Goal: Task Accomplishment & Management: Manage account settings

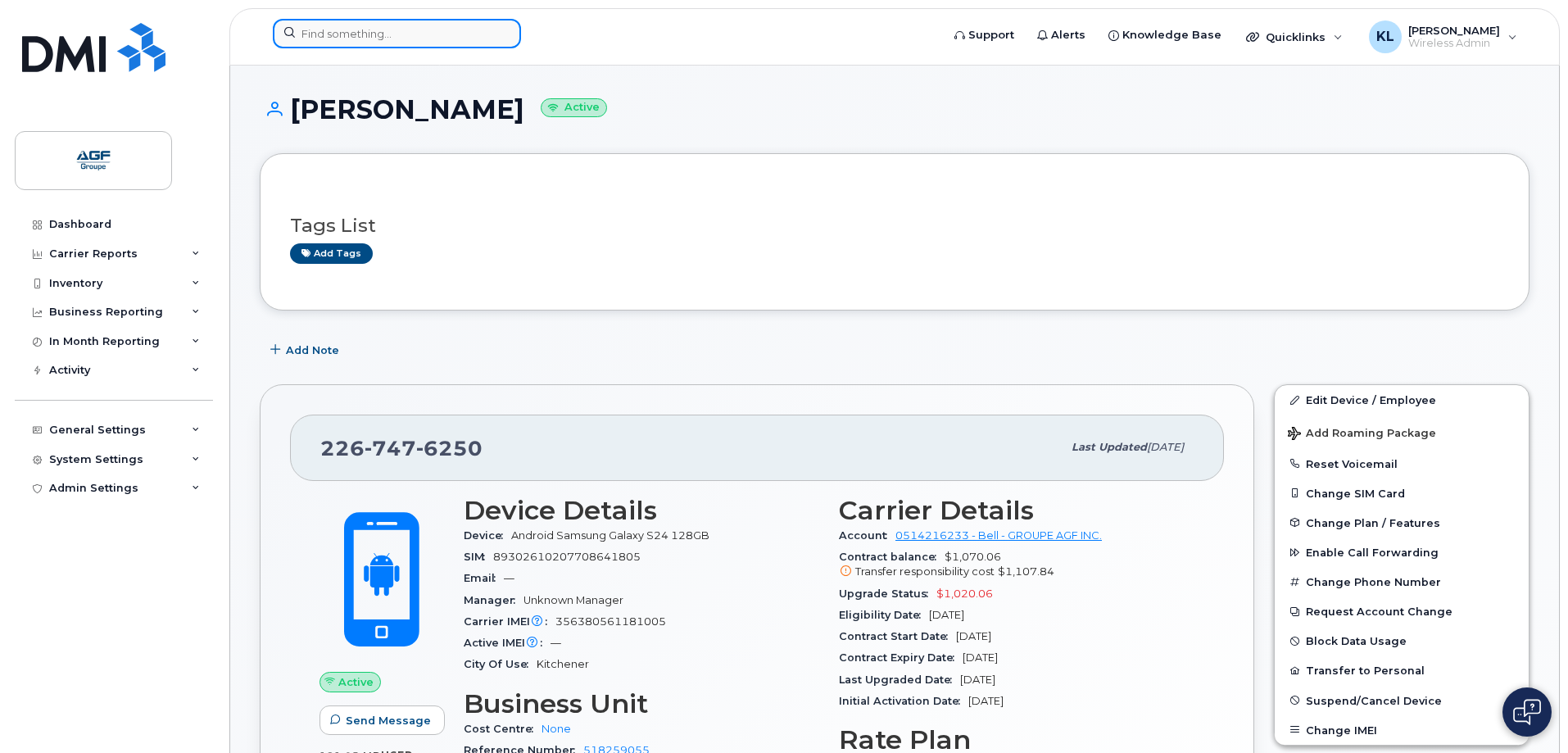
click at [424, 24] on input at bounding box center [397, 33] width 248 height 30
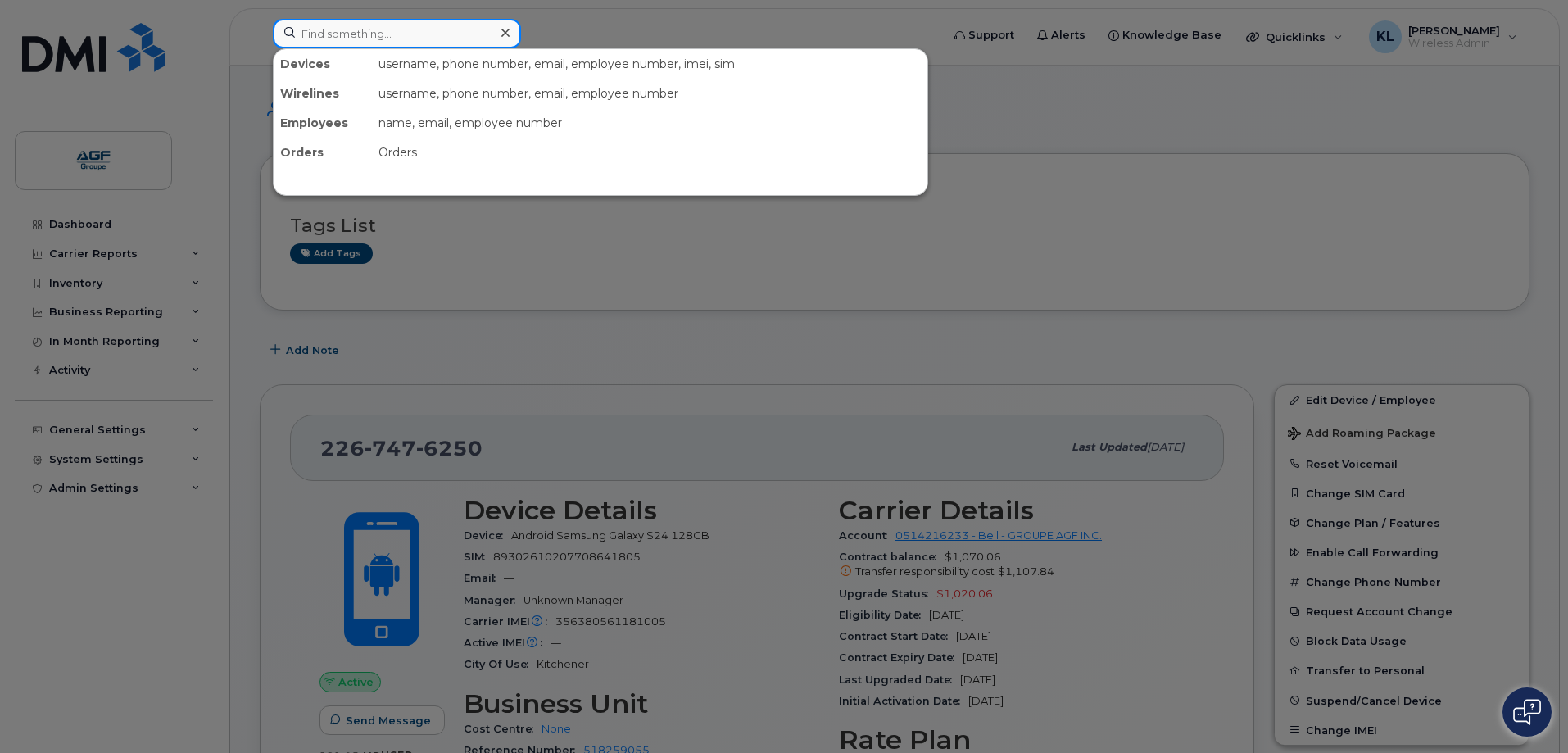
paste input "226 378 5619"
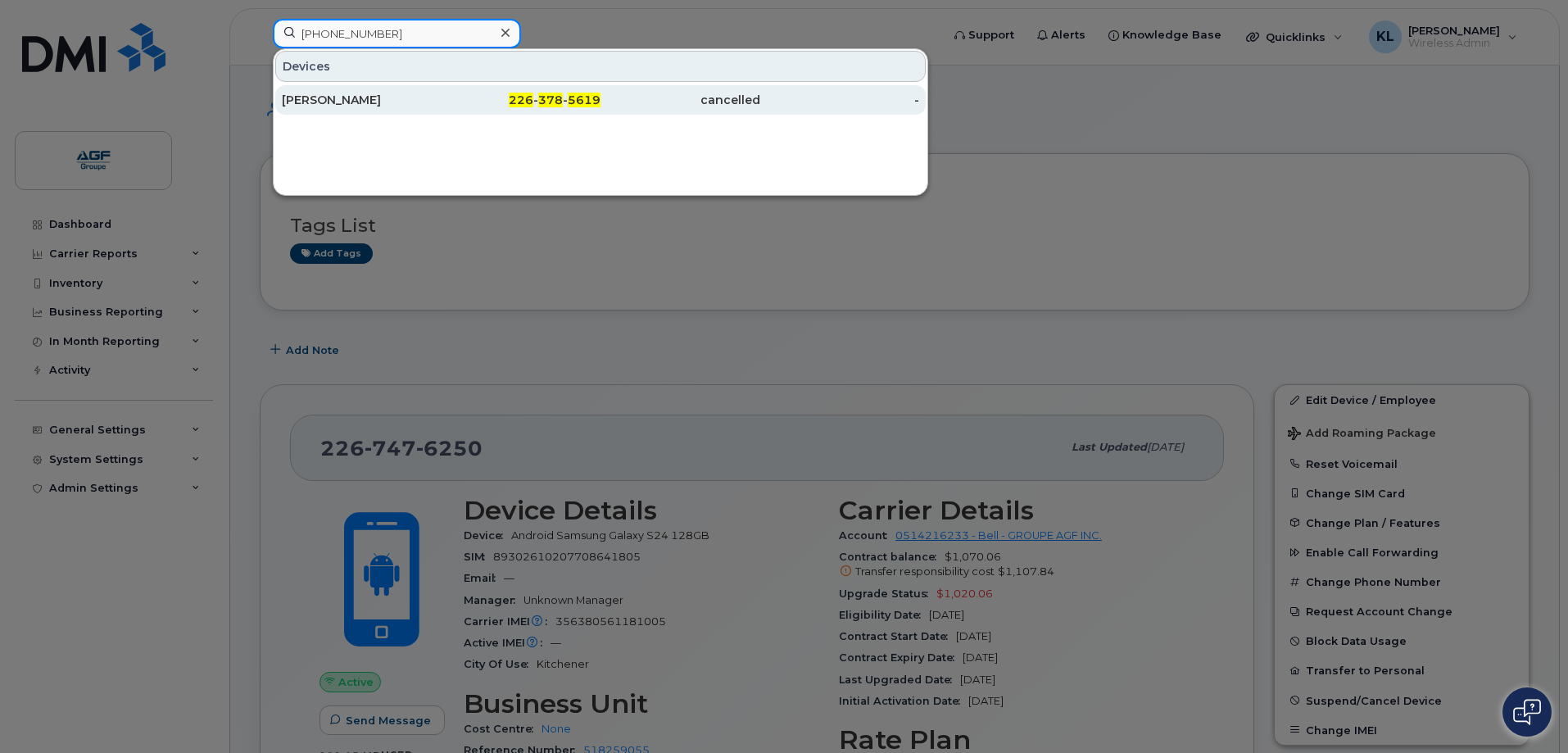
type input "226 378 5619"
click at [426, 96] on div "Steven Nagy" at bounding box center [362, 100] width 160 height 17
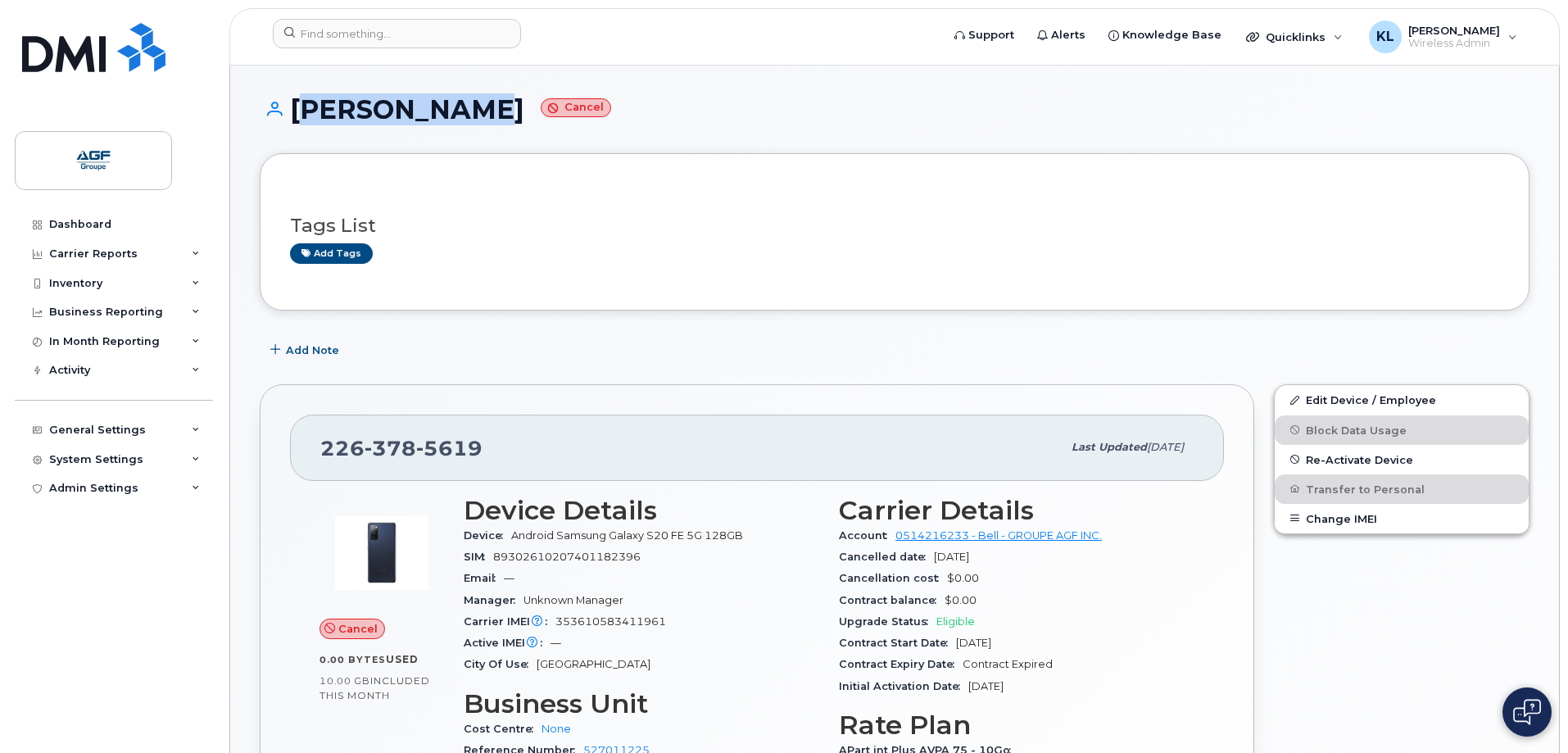
drag, startPoint x: 466, startPoint y: 110, endPoint x: 286, endPoint y: 104, distance: 180.1
click at [286, 104] on h1 "Steven Nagy Cancel" at bounding box center [894, 109] width 1270 height 29
copy h1 "Steven Nagy"
click at [1350, 460] on span "Re-Activate Device" at bounding box center [1359, 458] width 107 height 12
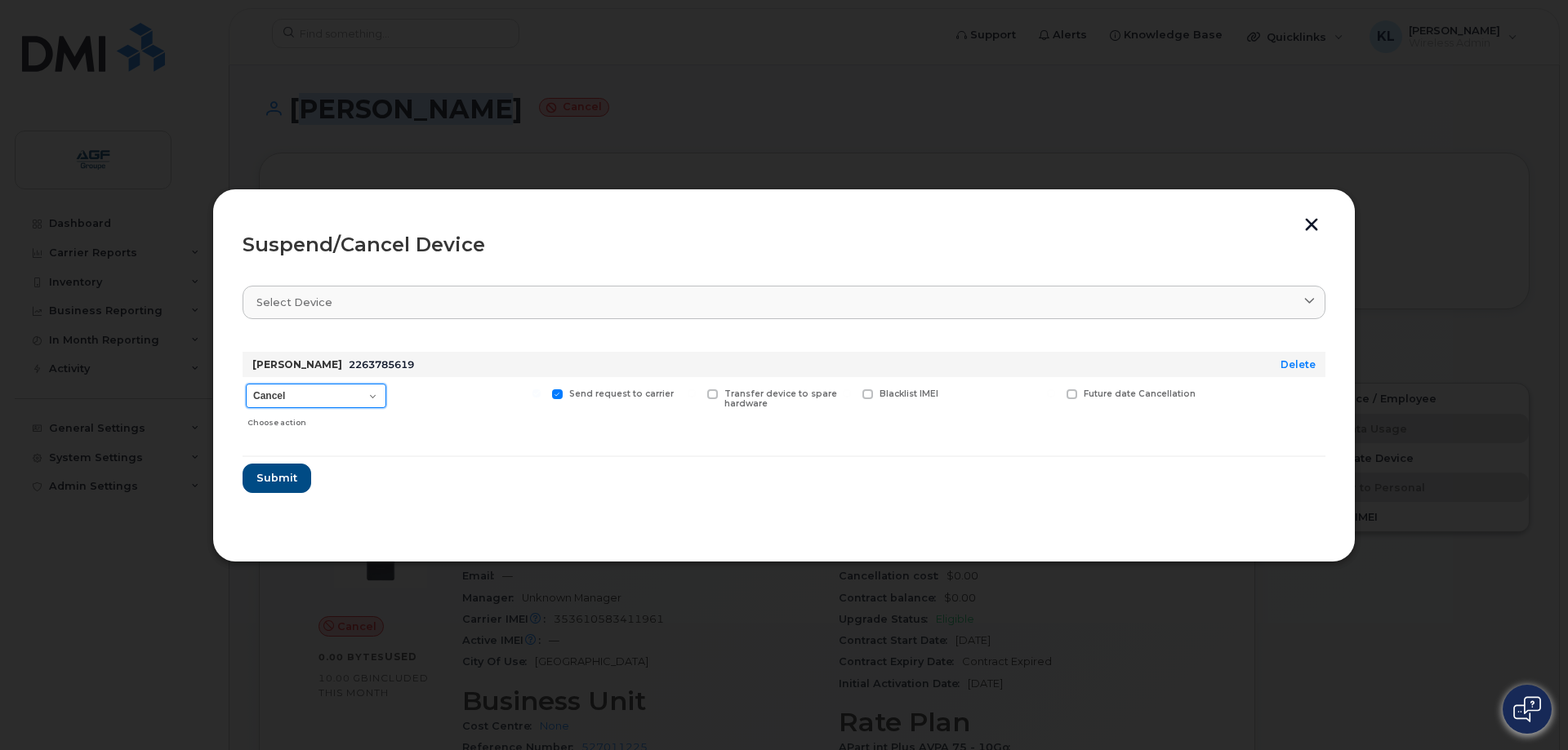
click at [309, 392] on select "Cancel Suspend - Extend Suspension Suspend - Reduced Rate Suspend - Full Rate S…" at bounding box center [316, 395] width 141 height 24
select select "[object Object]"
click at [245, 383] on select "Cancel Suspend - Extend Suspension Suspend - Reduced Rate Suspend - Full Rate S…" at bounding box center [316, 395] width 141 height 24
click at [281, 483] on span "Submit" at bounding box center [276, 478] width 41 height 16
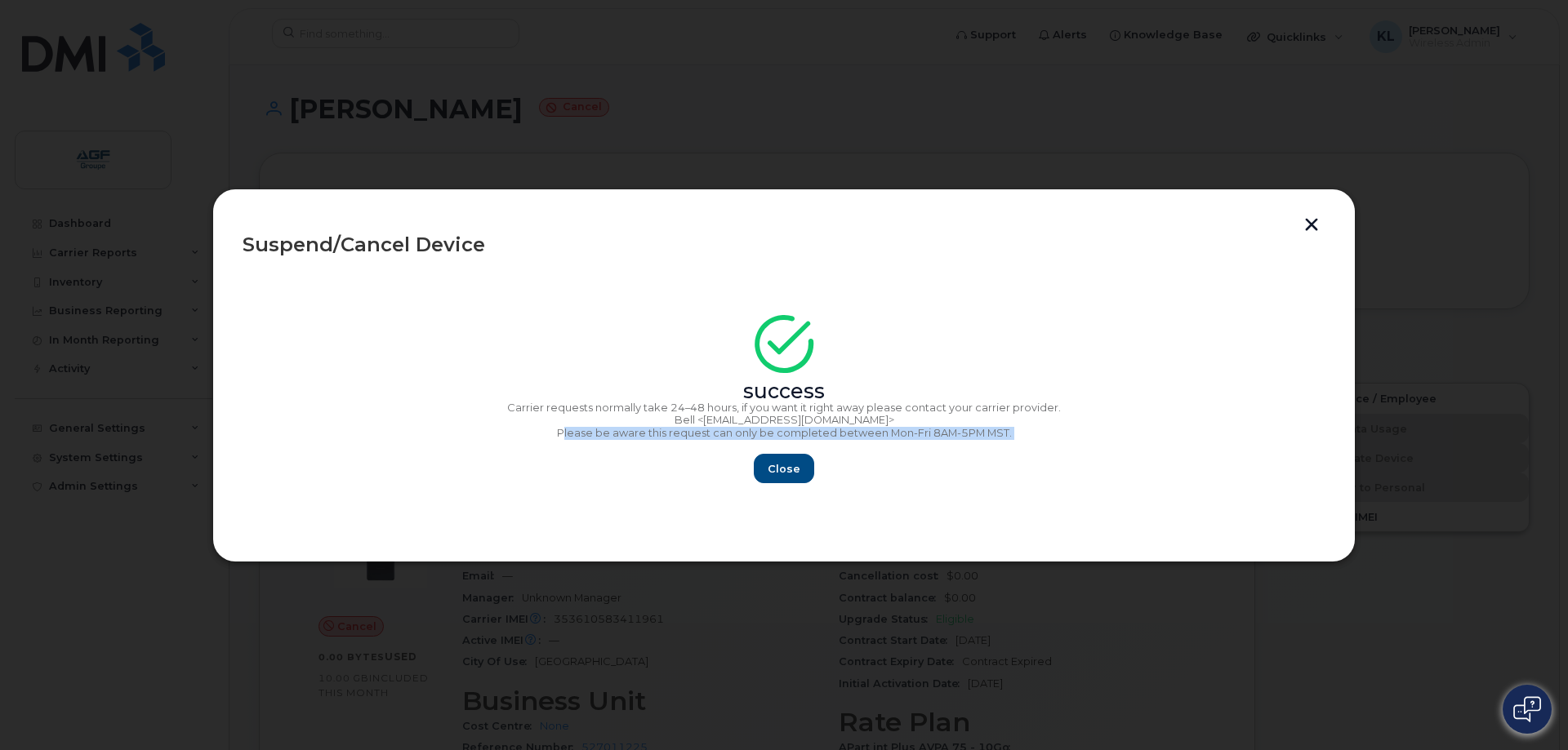
drag, startPoint x: 565, startPoint y: 431, endPoint x: 1012, endPoint y: 446, distance: 447.3
click at [1012, 446] on div "success Carrier requests normally take 24–48 hours, if you want it right away p…" at bounding box center [784, 405] width 1083 height 159
drag, startPoint x: 899, startPoint y: 156, endPoint x: 882, endPoint y: 150, distance: 18.0
click at [900, 156] on div at bounding box center [784, 375] width 1568 height 750
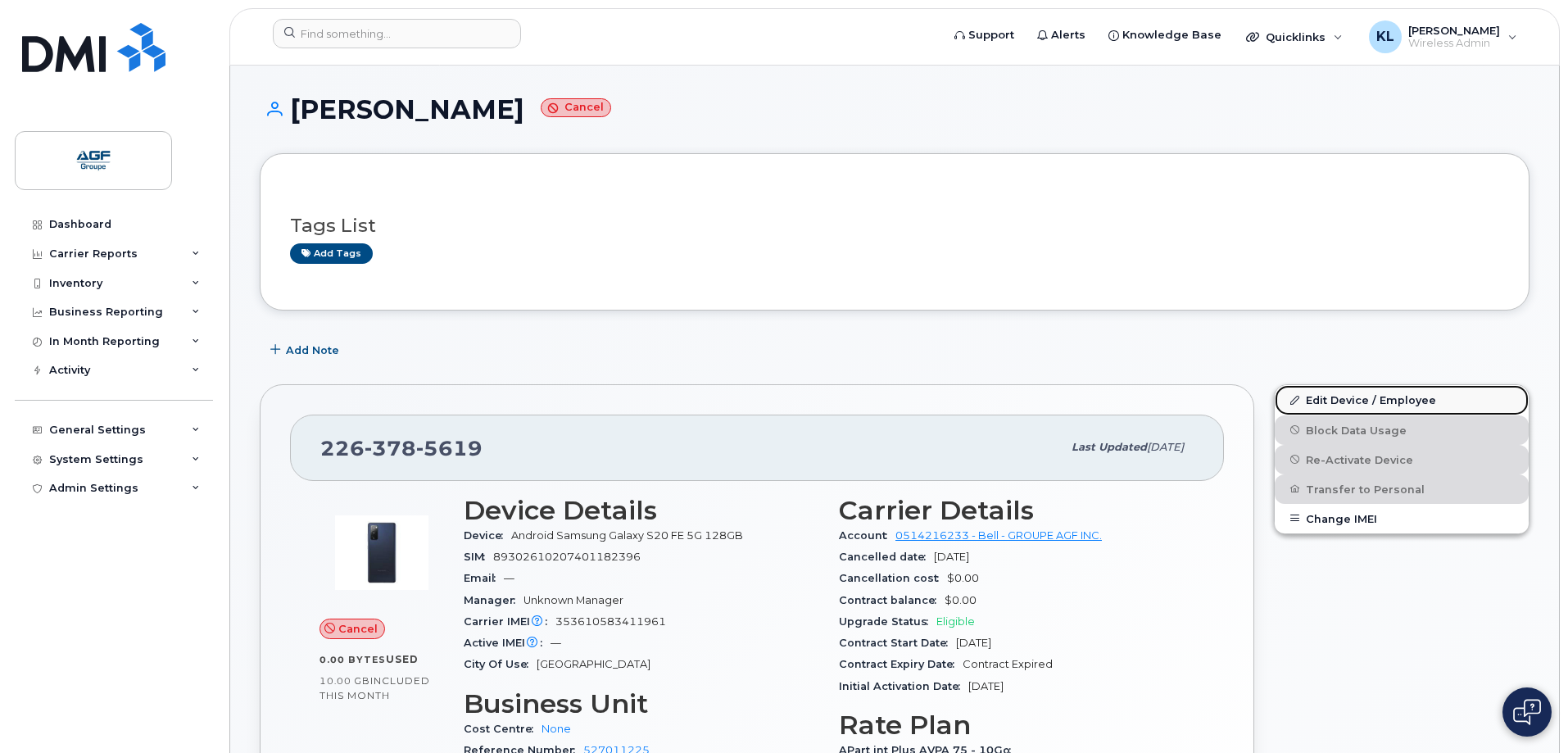
click at [1442, 395] on link "Edit Device / Employee" at bounding box center [1402, 400] width 254 height 30
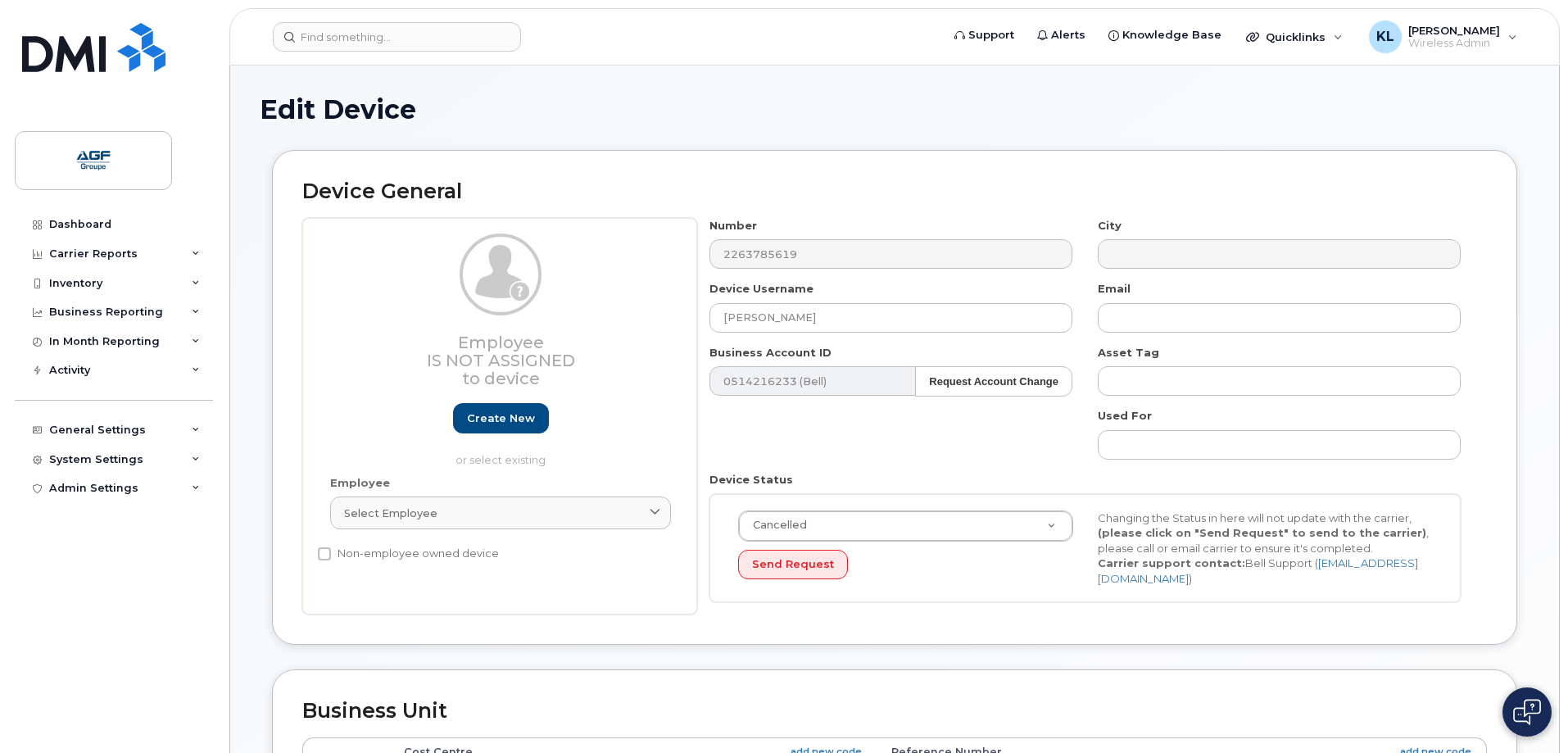
select select "33509687"
click at [829, 324] on input "[PERSON_NAME]" at bounding box center [890, 318] width 363 height 30
click at [829, 324] on input "Steven Nagy" at bounding box center [890, 318] width 363 height 30
paste input "Mark Moone"
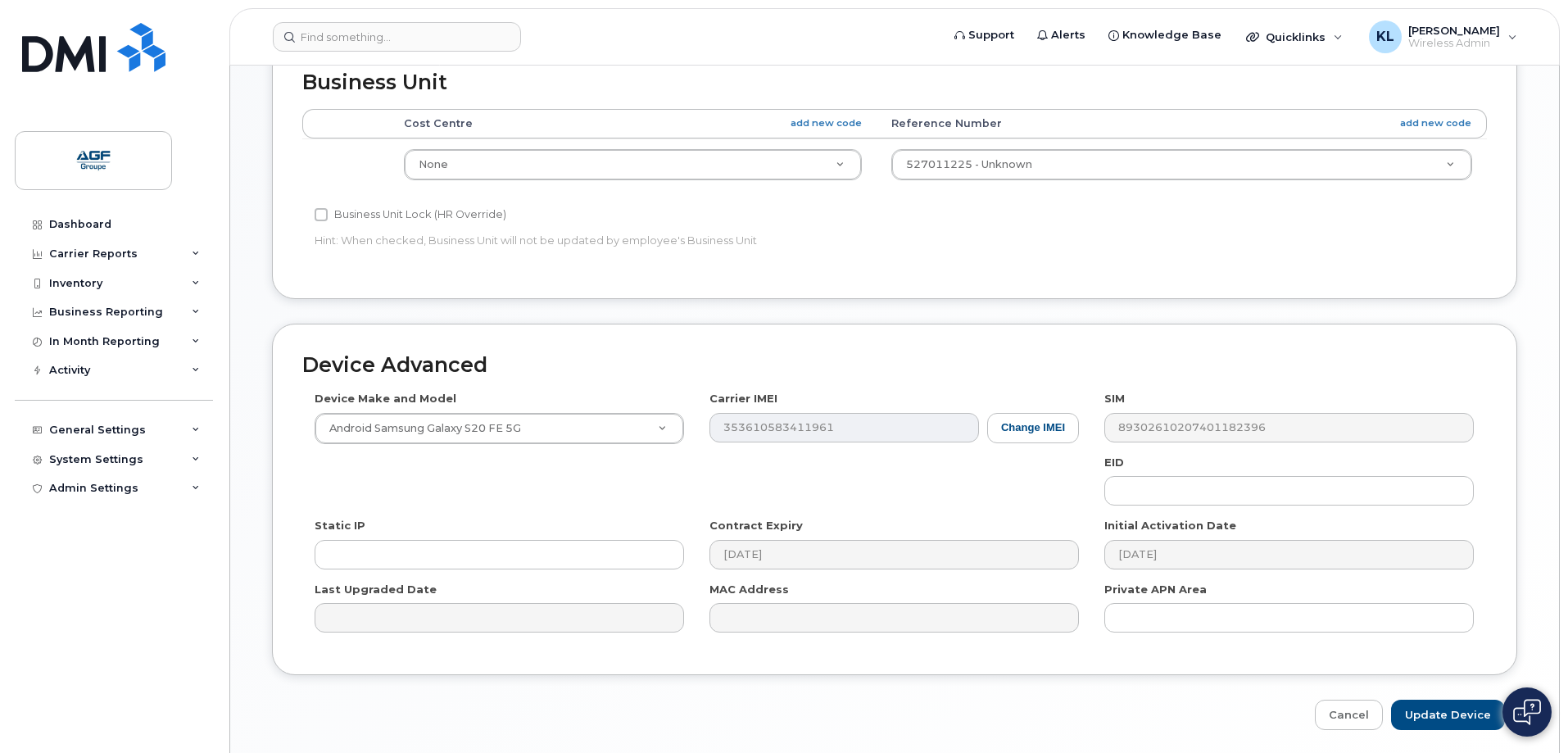
scroll to position [681, 0]
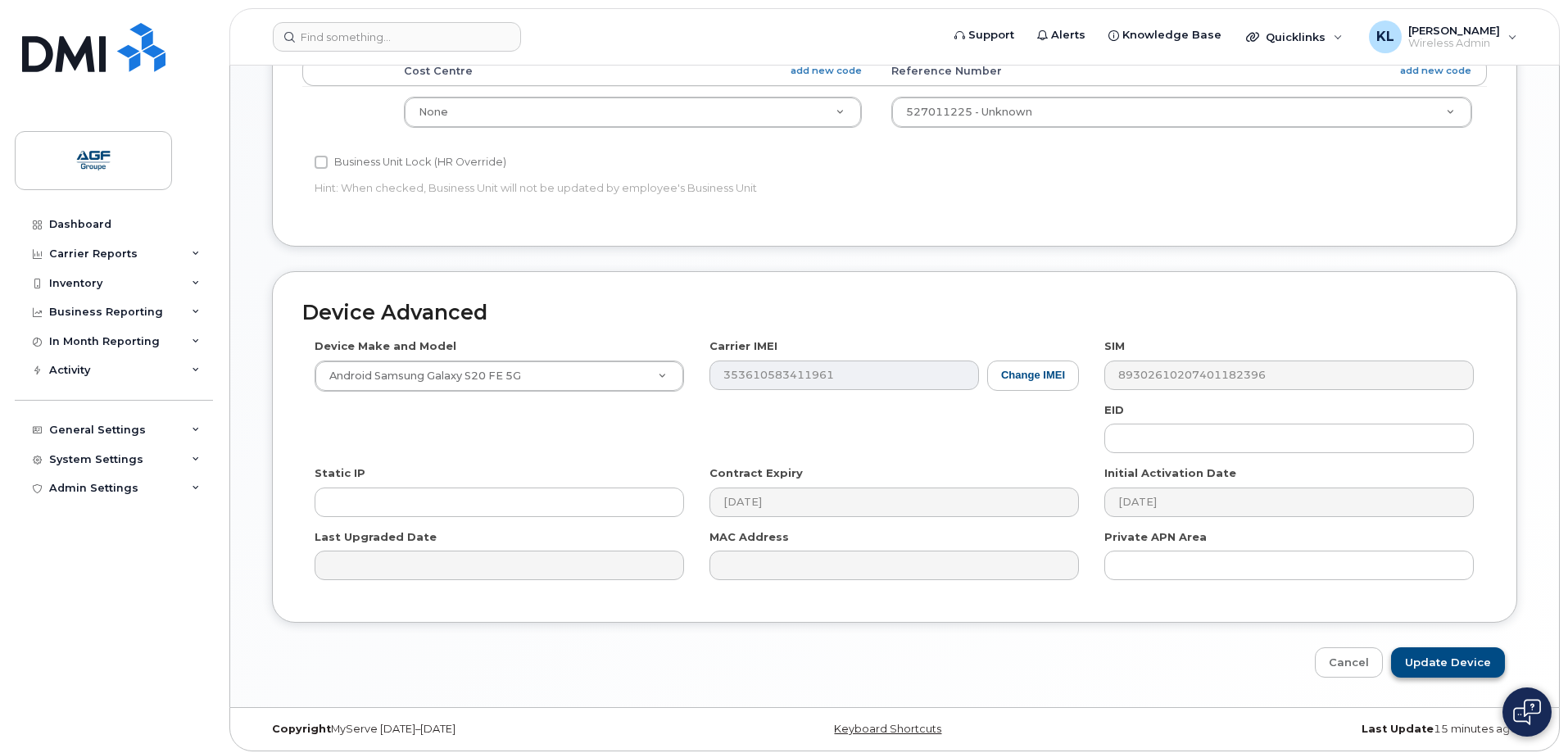
type input "Mark Mooney"
click at [1442, 650] on input "Update Device" at bounding box center [1448, 662] width 114 height 31
type input "Saving..."
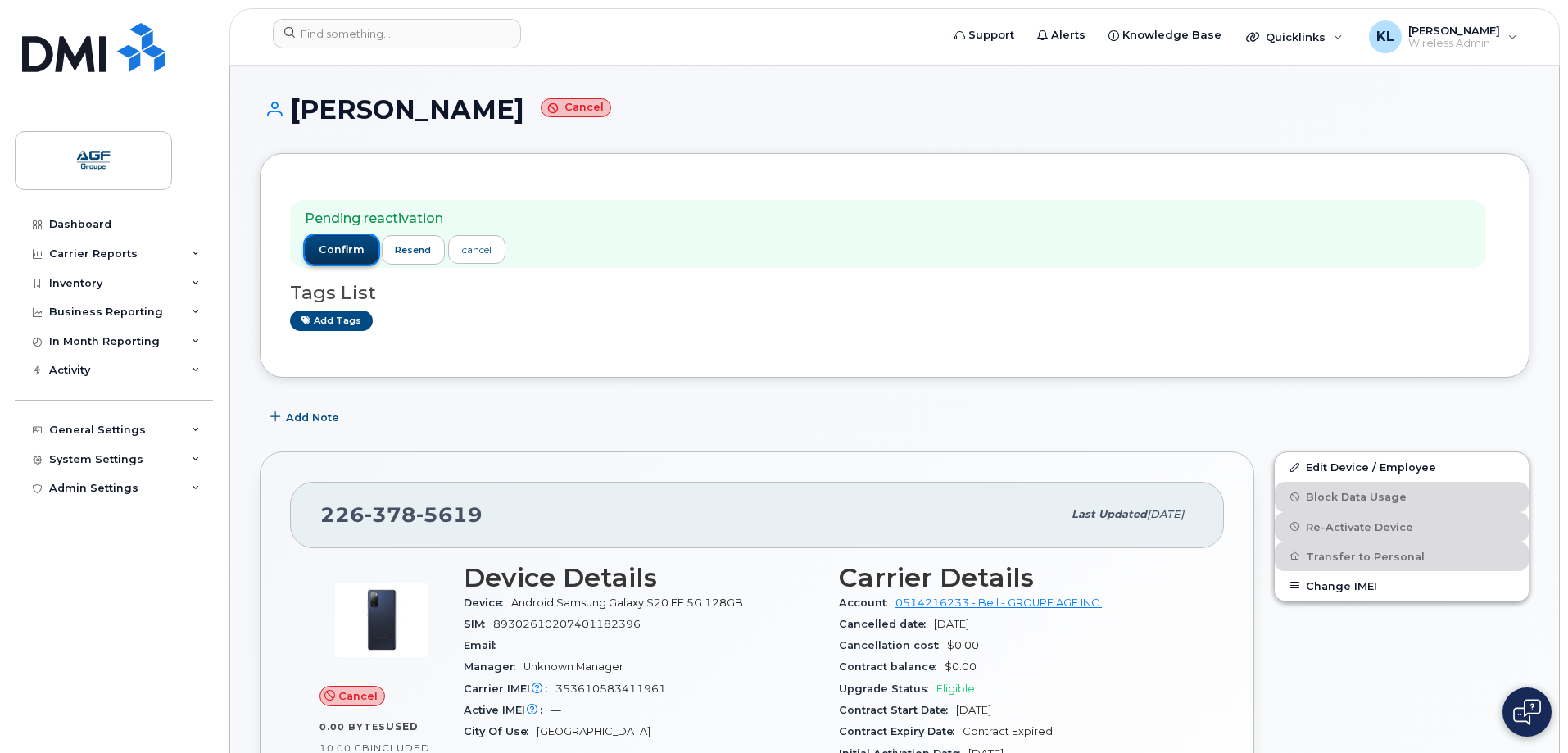
click at [355, 248] on span "confirm" at bounding box center [341, 250] width 46 height 15
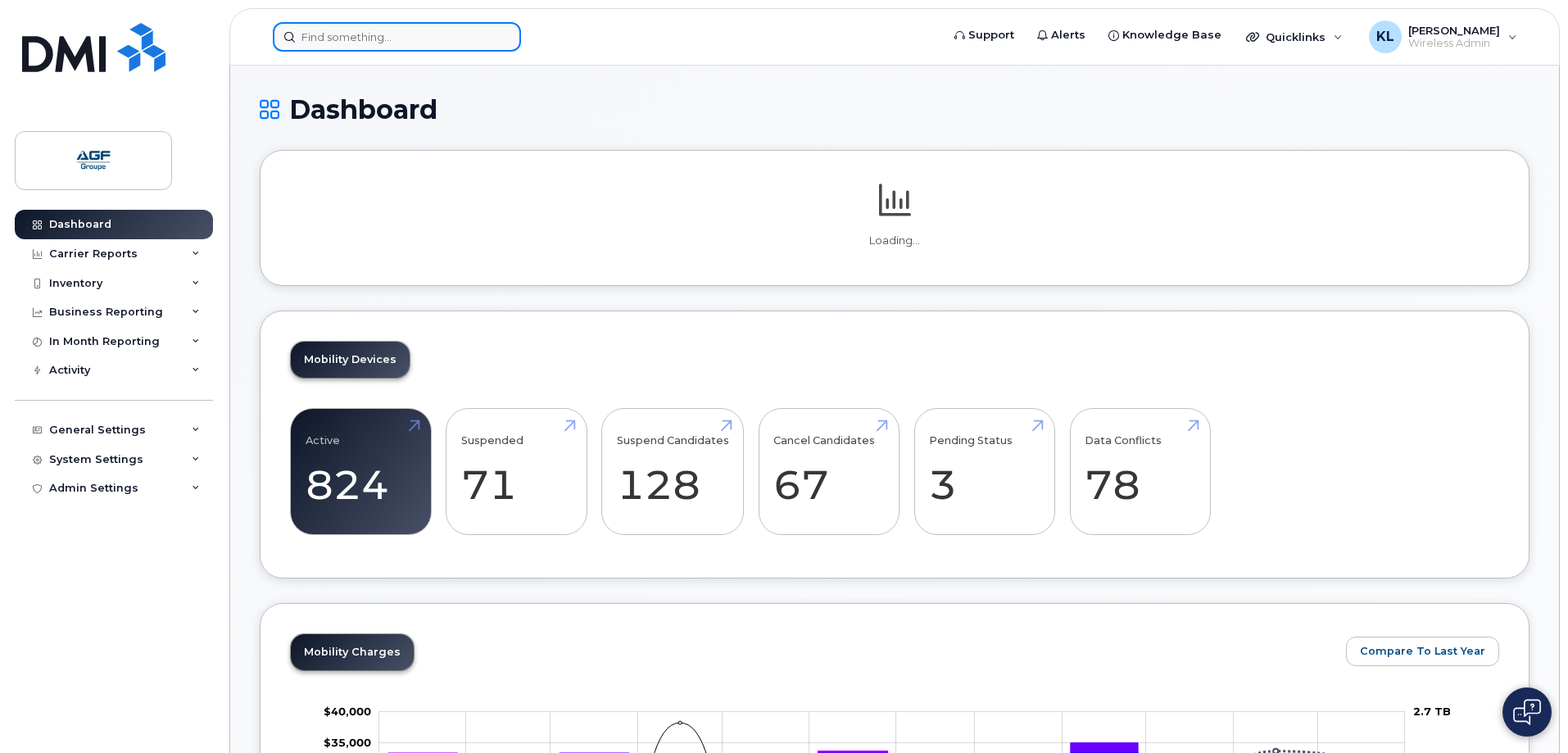
click at [319, 25] on input at bounding box center [397, 37] width 248 height 30
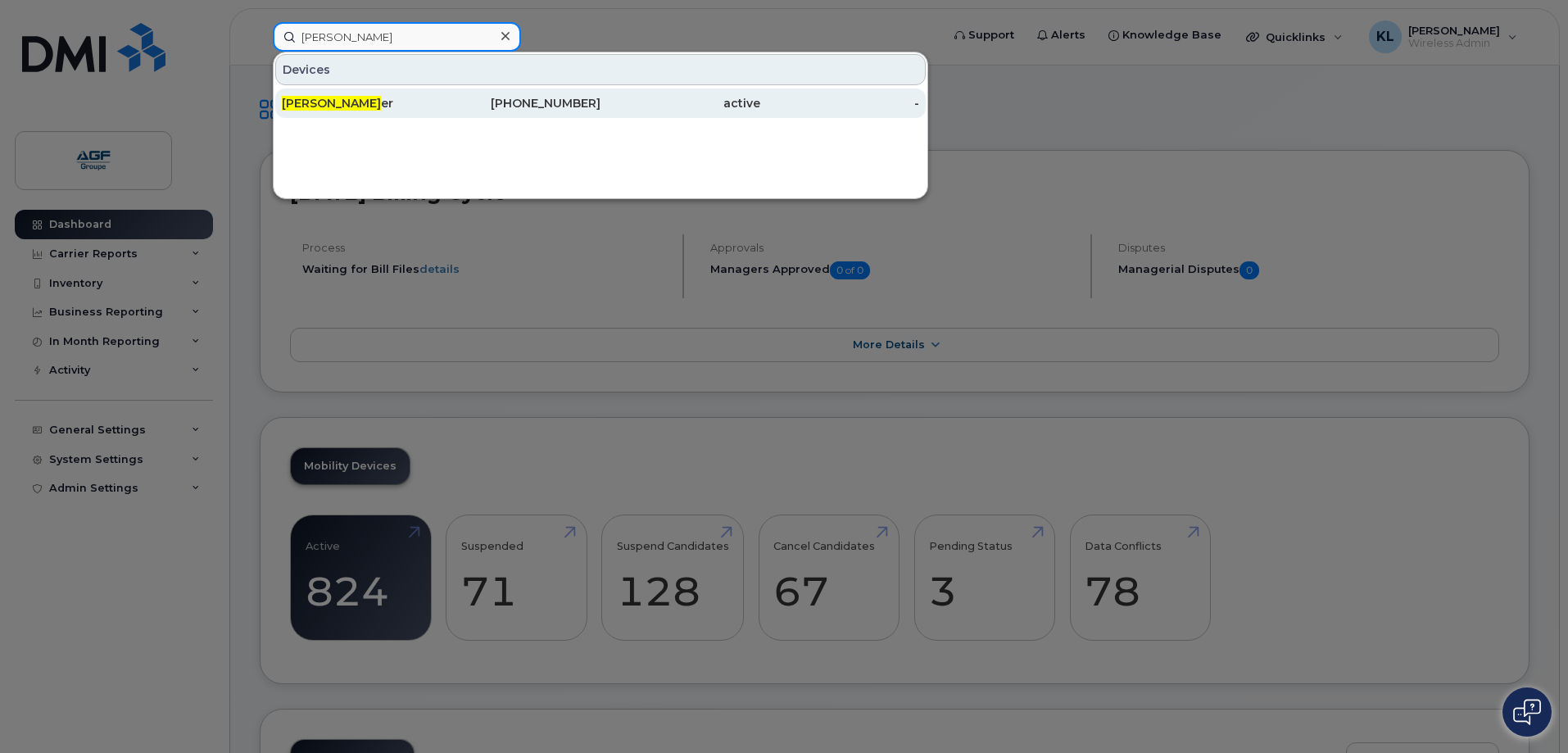
type input "[PERSON_NAME]"
click at [428, 100] on div "[PERSON_NAME] er" at bounding box center [362, 103] width 160 height 17
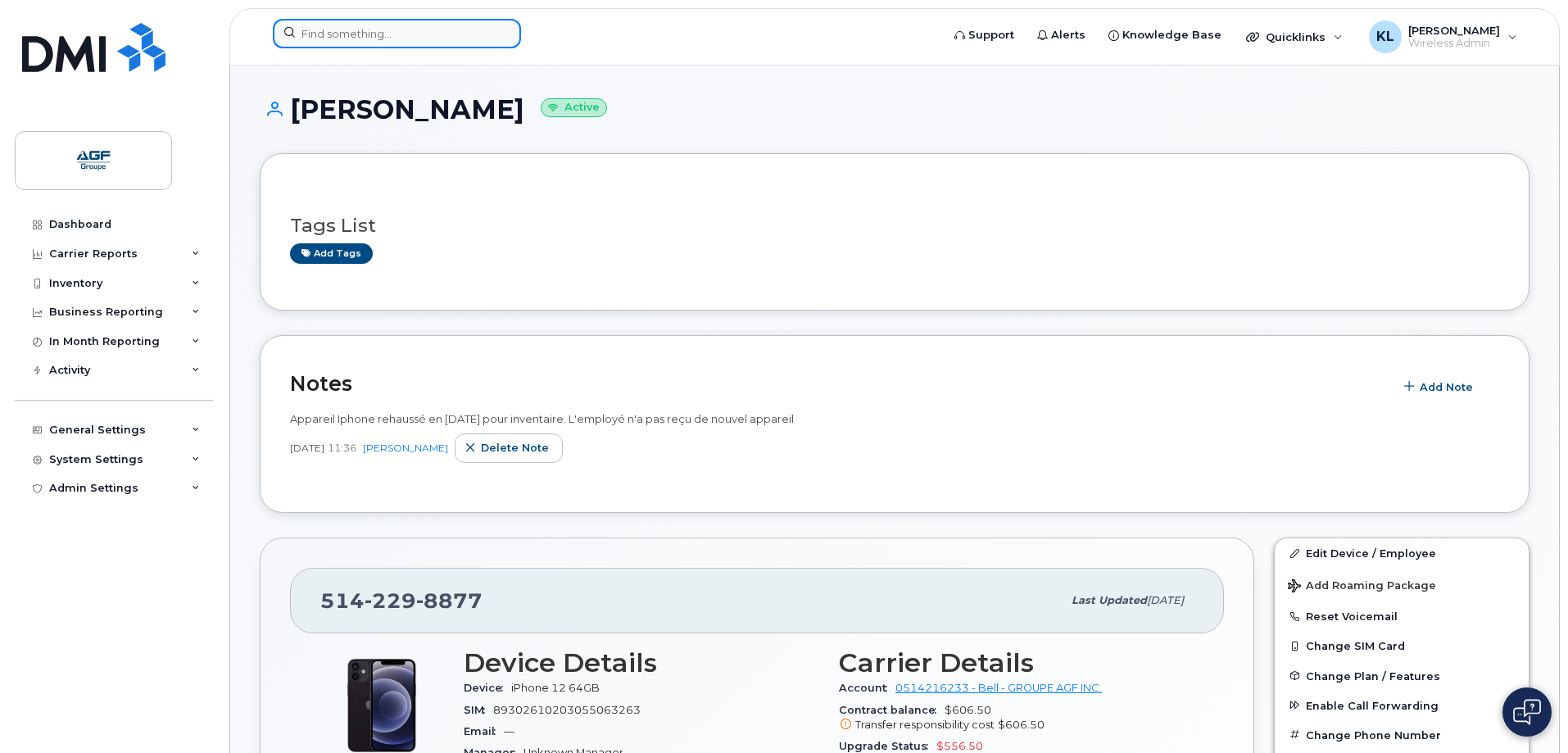
click at [331, 38] on input at bounding box center [397, 33] width 248 height 30
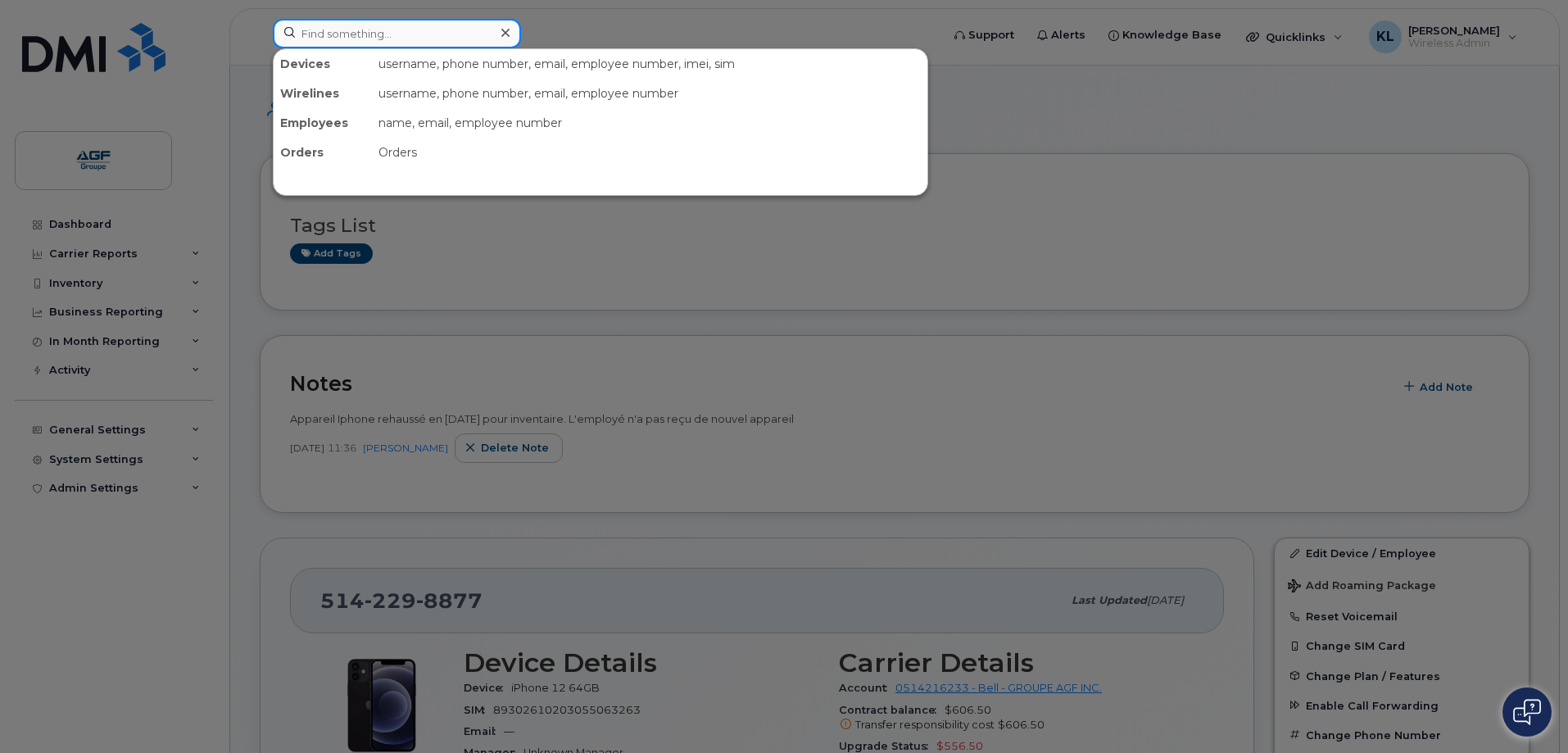
paste input "226 753 1018"
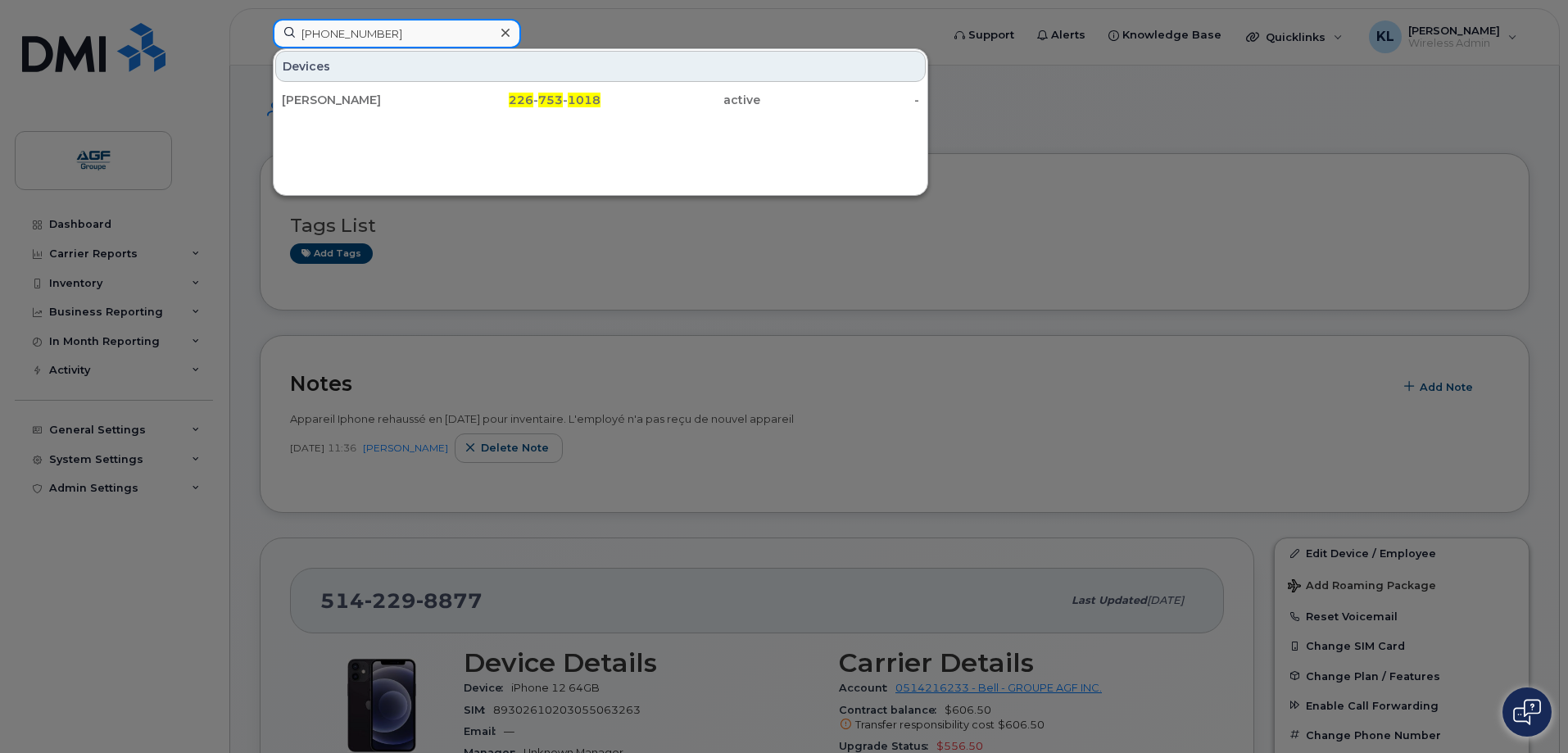
click at [481, 23] on input "226 753 1018" at bounding box center [397, 33] width 248 height 30
type input "peter"
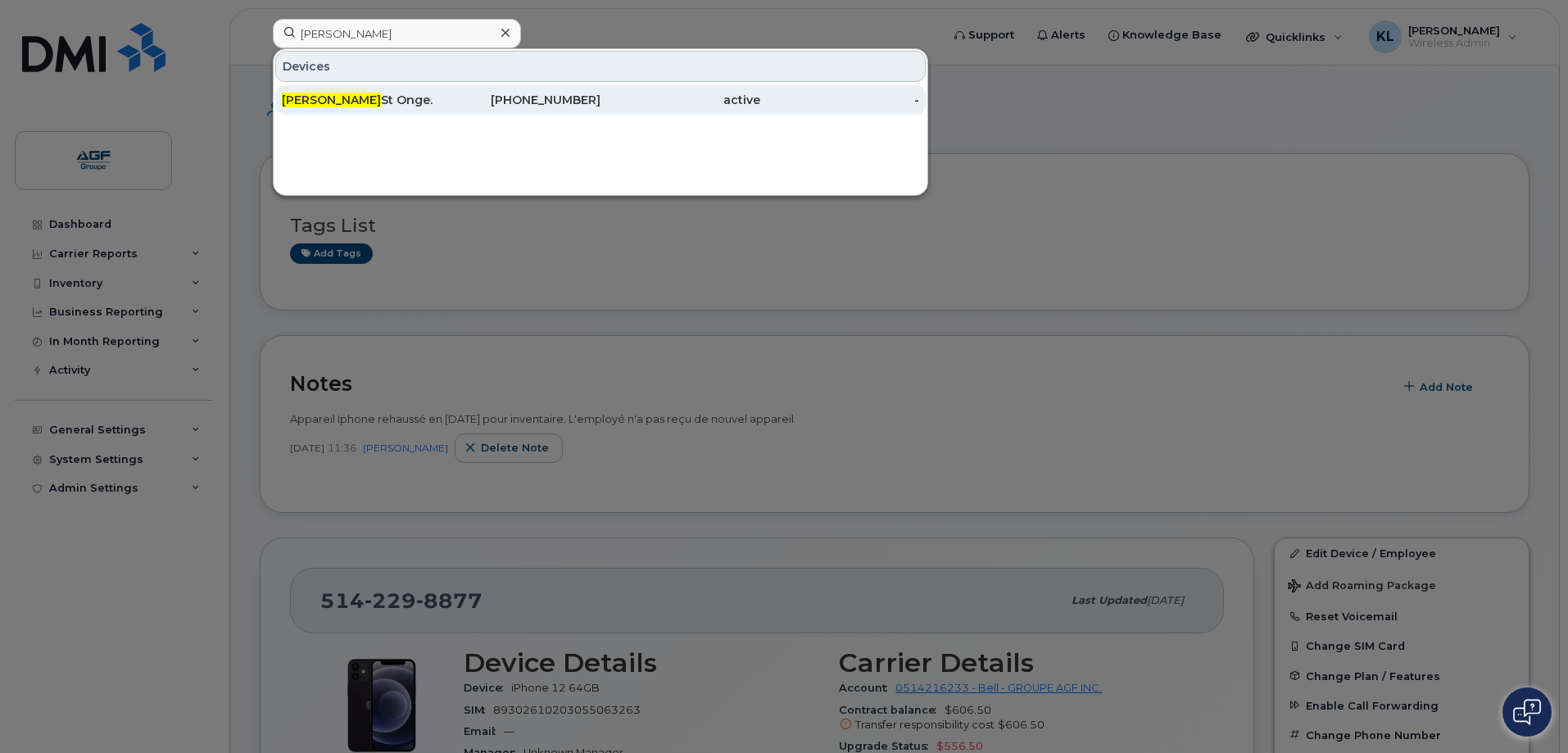
click at [418, 94] on div "Peter St Onge." at bounding box center [362, 100] width 160 height 17
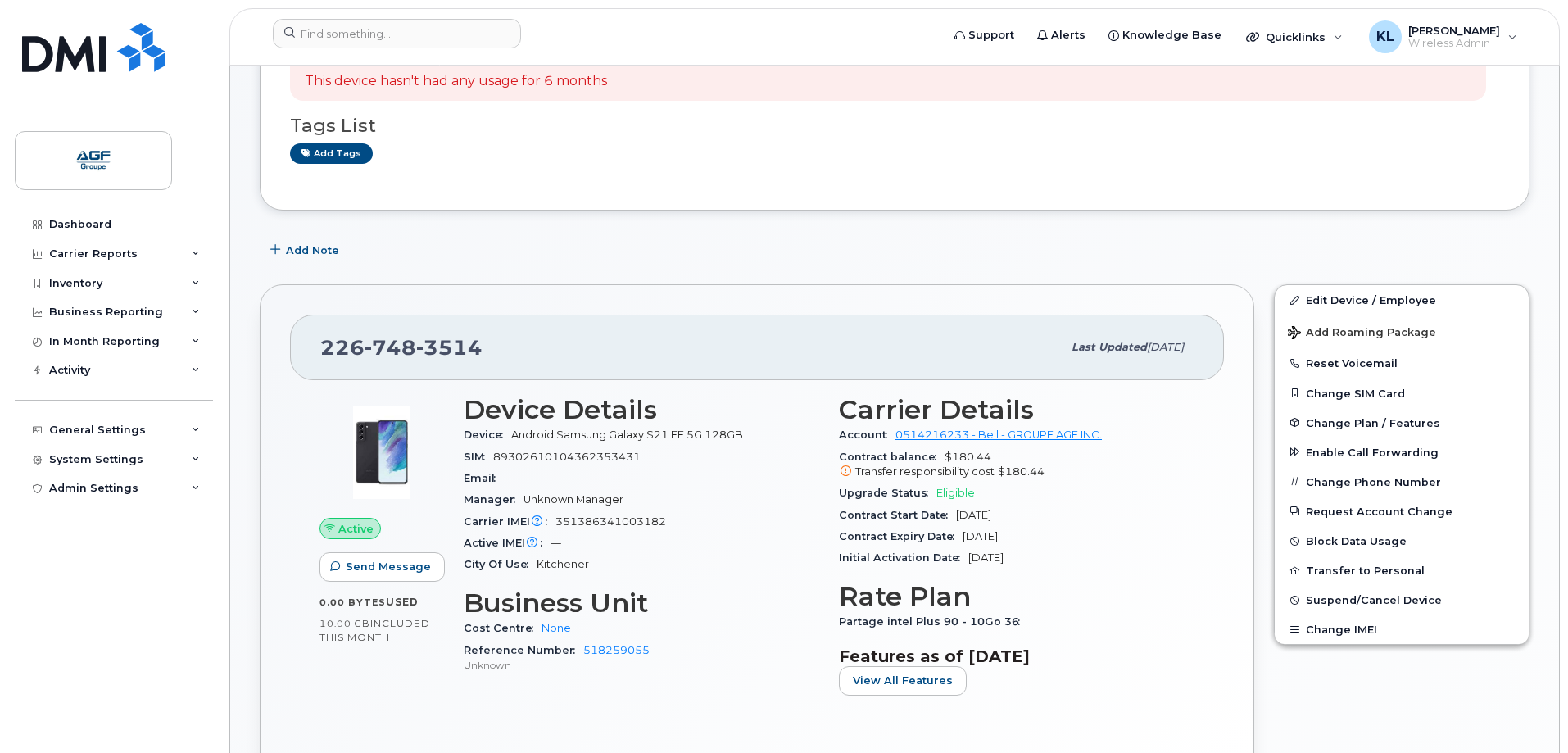
scroll to position [164, 0]
drag, startPoint x: 746, startPoint y: 429, endPoint x: 511, endPoint y: 442, distance: 235.4
click at [511, 442] on div "Device Android Samsung Galaxy S21 FE 5G 128GB" at bounding box center [641, 434] width 356 height 21
copy span "Android Samsung Galaxy S21 FE 5G 128GB"
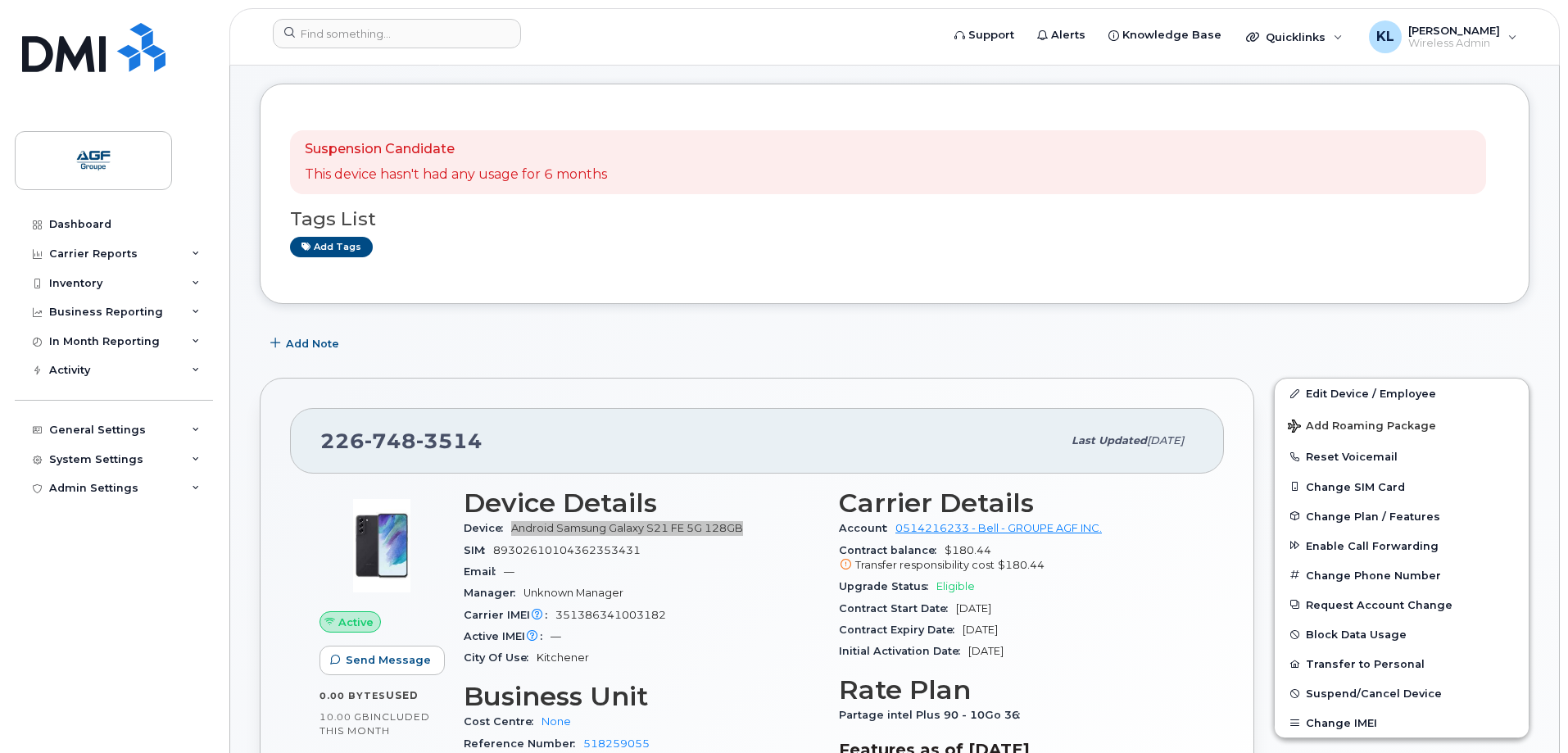
scroll to position [0, 0]
